Goal: Task Accomplishment & Management: Use online tool/utility

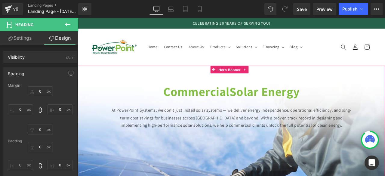
drag, startPoint x: 252, startPoint y: 79, endPoint x: 132, endPoint y: 147, distance: 137.4
click at [252, 79] on span "Hero Banner" at bounding box center [257, 79] width 29 height 9
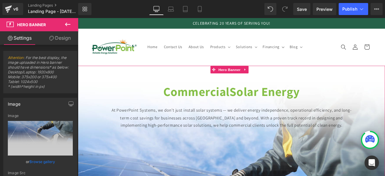
click at [60, 36] on link "Design" at bounding box center [59, 38] width 39 height 14
click at [0, 0] on div "Spacing" at bounding box center [0, 0] width 0 height 0
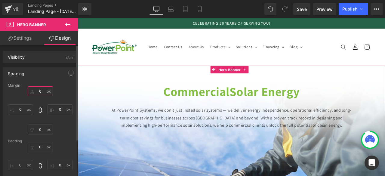
click at [39, 90] on input "0" at bounding box center [40, 91] width 25 height 10
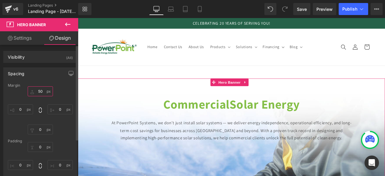
type input "5"
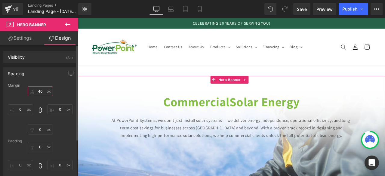
type input "4"
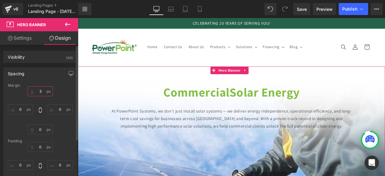
type input "30"
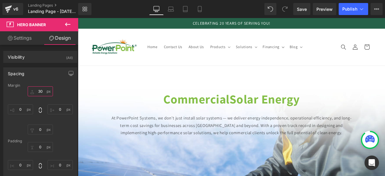
scroll to position [296, 0]
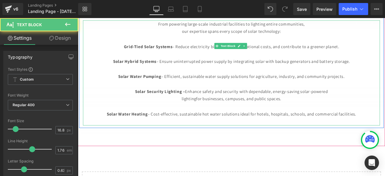
click at [249, 117] on div "From powering large-scale industrial facilities to lighting entire communities,…" at bounding box center [260, 83] width 352 height 125
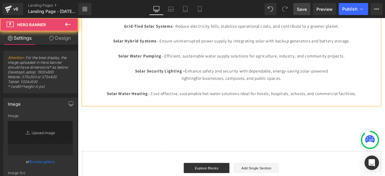
drag, startPoint x: 306, startPoint y: 9, endPoint x: 141, endPoint y: 6, distance: 165.5
click at [306, 9] on span "Save" at bounding box center [302, 9] width 10 height 6
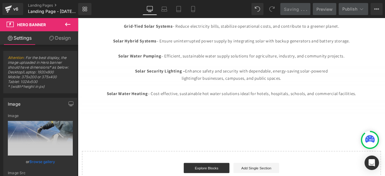
type input "[URL][DOMAIN_NAME]"
